Goal: Task Accomplishment & Management: Manage account settings

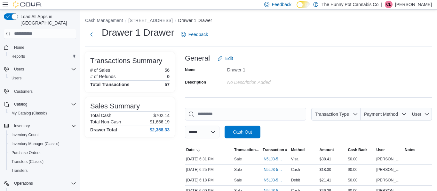
scroll to position [47, 0]
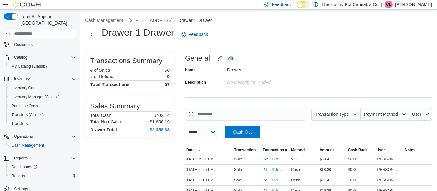
click at [289, 69] on div "Drawer 1" at bounding box center [270, 69] width 86 height 8
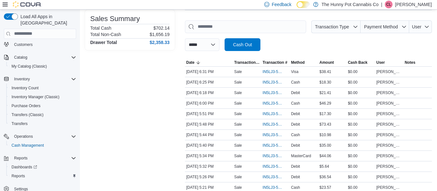
scroll to position [0, 0]
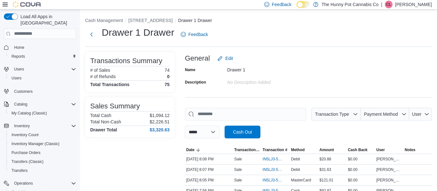
scroll to position [127, 0]
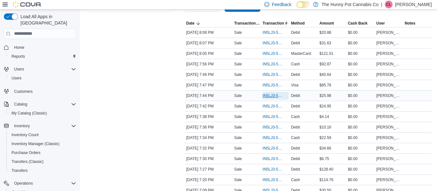
click at [263, 97] on span "IN5LJ3-5758511" at bounding box center [271, 95] width 19 height 5
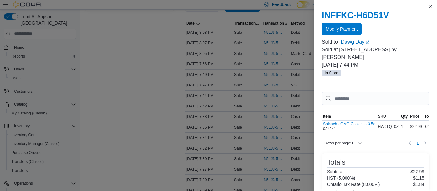
click at [351, 34] on span "Modify Payment" at bounding box center [341, 29] width 32 height 13
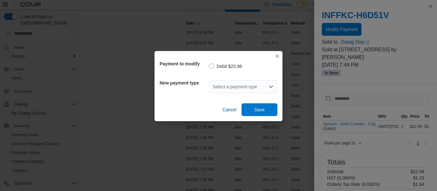
click at [265, 89] on div "Select a payment type" at bounding box center [243, 87] width 68 height 13
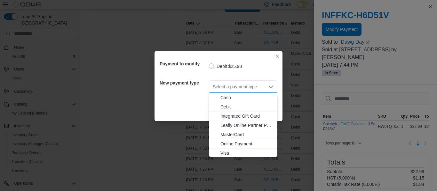
click at [235, 151] on span "Visa" at bounding box center [246, 153] width 53 height 6
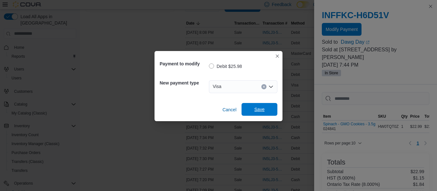
click at [256, 111] on span "Save" at bounding box center [259, 109] width 10 height 6
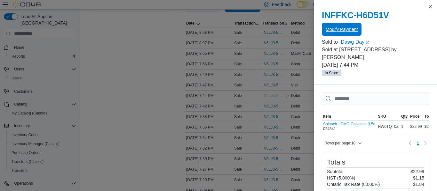
scroll to position [0, 0]
click at [432, 9] on button "Close this dialog" at bounding box center [430, 6] width 8 height 8
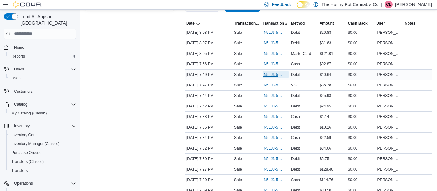
click at [276, 73] on span "IN5LJ3-5758564" at bounding box center [271, 74] width 19 height 5
click at [268, 74] on span "IN5LJ3-5758564" at bounding box center [271, 74] width 19 height 5
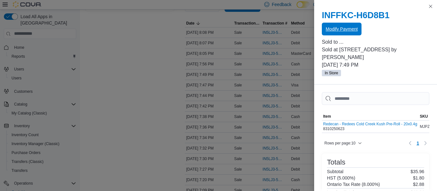
click at [339, 31] on span "Modify Payment" at bounding box center [341, 29] width 32 height 6
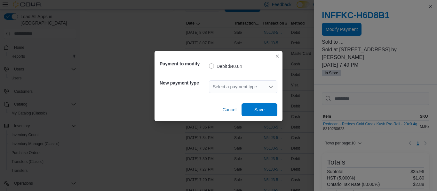
click at [268, 91] on div "Select a payment type" at bounding box center [243, 87] width 68 height 13
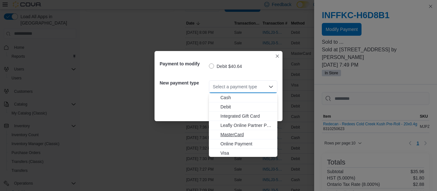
click at [235, 135] on span "MasterCard" at bounding box center [246, 135] width 53 height 6
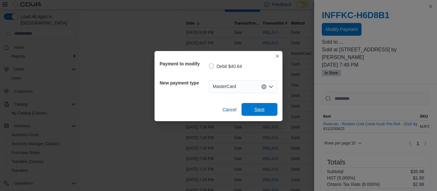
click at [265, 106] on span "Save" at bounding box center [259, 109] width 28 height 13
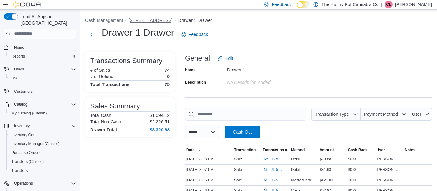
click at [154, 21] on button "[STREET_ADDRESS]" at bounding box center [150, 20] width 44 height 5
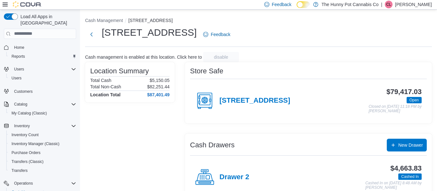
scroll to position [50, 0]
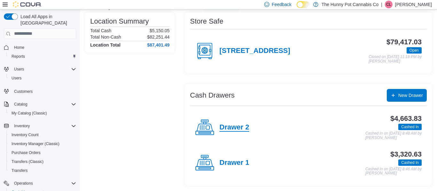
click at [232, 129] on h4 "Drawer 2" at bounding box center [234, 128] width 30 height 8
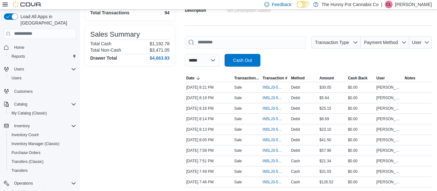
scroll to position [73, 0]
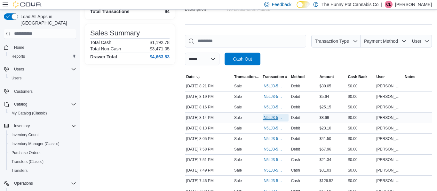
click at [273, 118] on span "IN5LJ3-5758795" at bounding box center [271, 117] width 19 height 5
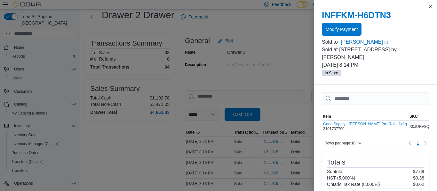
scroll to position [15, 0]
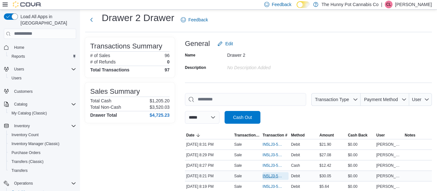
click at [269, 175] on span "IN5LJ3-5758860" at bounding box center [271, 176] width 19 height 5
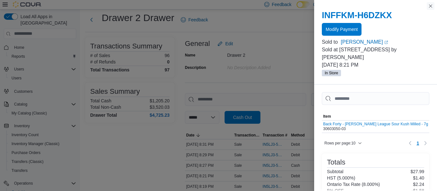
click at [430, 8] on button "Close this dialog" at bounding box center [430, 6] width 8 height 8
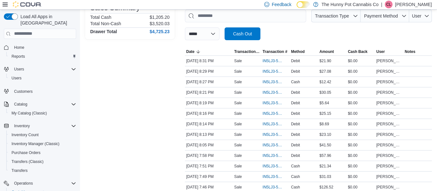
scroll to position [99, 0]
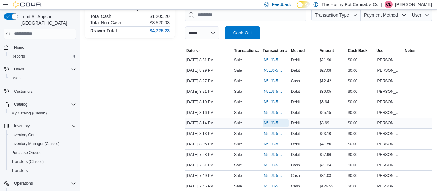
click at [268, 122] on span "IN5LJ3-5758795" at bounding box center [271, 123] width 19 height 5
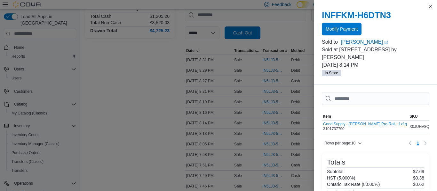
click at [333, 27] on span "Modify Payment" at bounding box center [341, 29] width 32 height 6
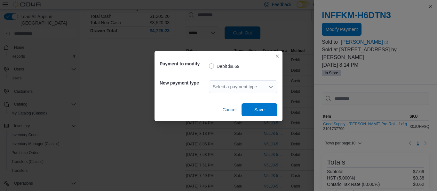
click at [250, 83] on div "Select a payment type" at bounding box center [243, 87] width 68 height 13
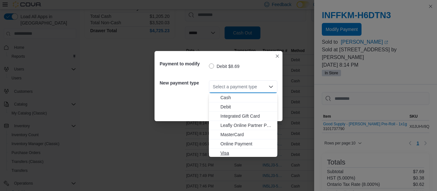
click at [226, 154] on span "Visa" at bounding box center [246, 153] width 53 height 6
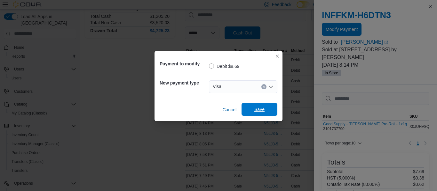
click at [261, 108] on span "Save" at bounding box center [259, 109] width 10 height 6
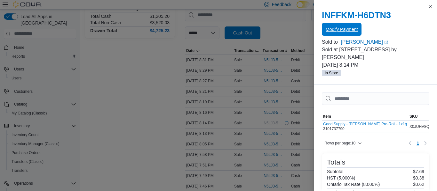
scroll to position [0, 0]
click at [428, 6] on button "Close this dialog" at bounding box center [430, 6] width 8 height 8
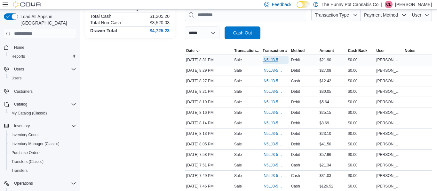
click at [270, 60] on span "IN5LJ3-5758946" at bounding box center [271, 60] width 19 height 5
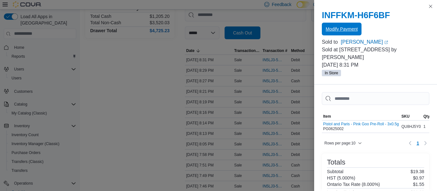
click at [360, 29] on button "Modify Payment" at bounding box center [342, 29] width 40 height 13
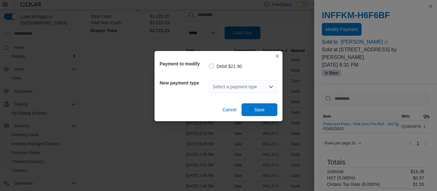
click at [257, 84] on div "Select a payment type" at bounding box center [243, 87] width 68 height 13
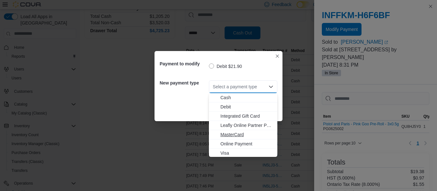
click at [243, 134] on span "MasterCard" at bounding box center [246, 135] width 53 height 6
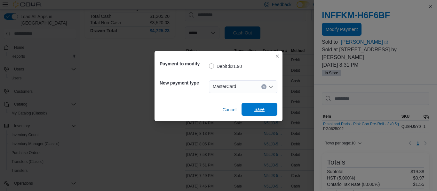
click at [256, 113] on span "Save" at bounding box center [259, 109] width 28 height 13
